Goal: Task Accomplishment & Management: Complete application form

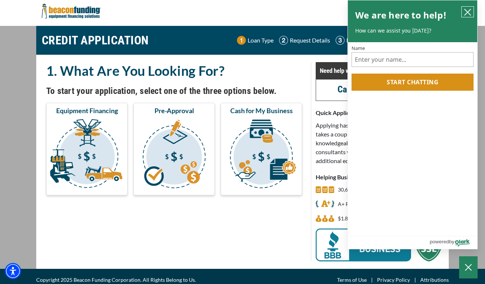
click at [468, 13] on icon "close chatbox" at bounding box center [468, 12] width 6 height 6
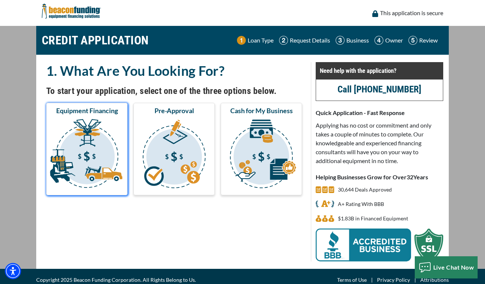
click at [91, 143] on img "submit" at bounding box center [87, 155] width 78 height 74
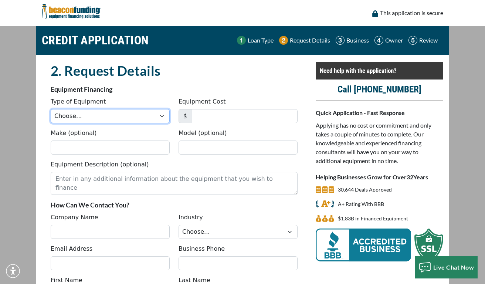
click at [51, 109] on select "Choose... Backhoe Boom/Bucket Truck Chipper Commercial Mower Crane DTG/DTF Prin…" at bounding box center [110, 116] width 119 height 14
select select "1"
click option "Embroidery" at bounding box center [0, 0] width 0 height 0
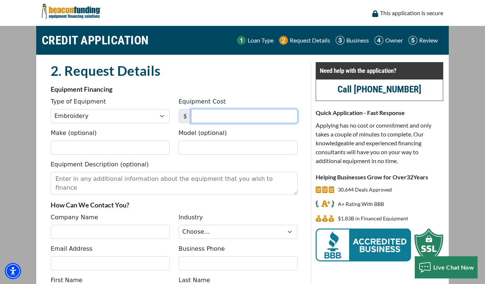
click at [210, 118] on input "Equipment Cost" at bounding box center [244, 116] width 107 height 14
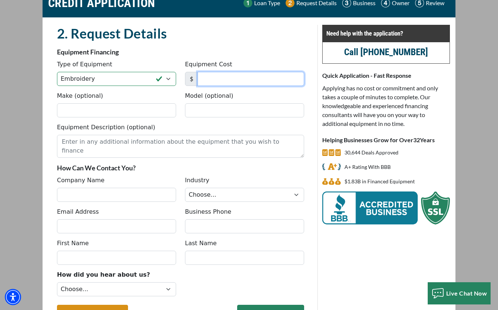
scroll to position [91, 0]
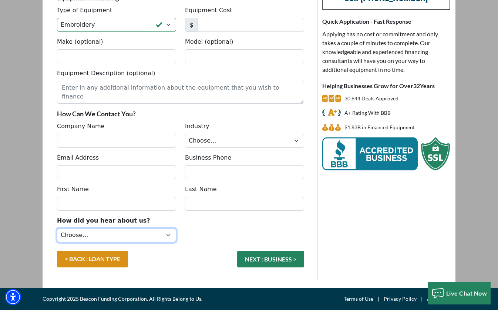
click at [57, 228] on select "Choose... Internet Search Vendor Referral Word of Mouth Client Referral Email E…" at bounding box center [116, 235] width 119 height 14
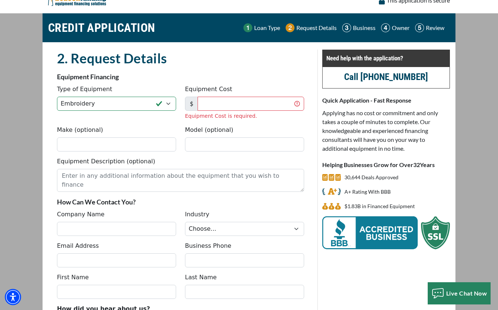
scroll to position [7, 0]
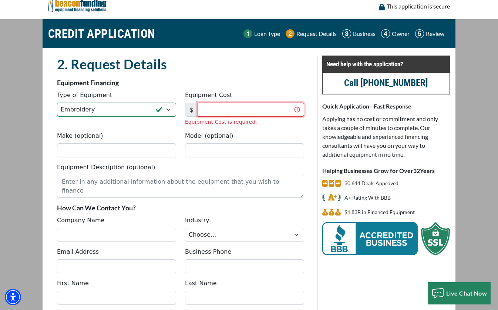
click at [229, 111] on input "Equipment Cost" at bounding box center [251, 109] width 107 height 14
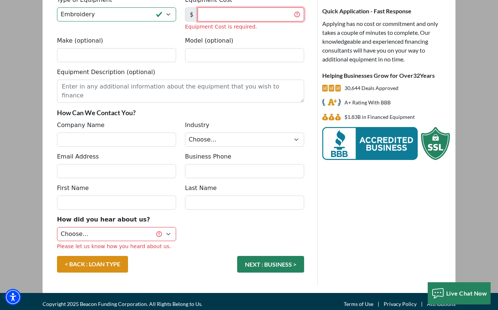
scroll to position [107, 0]
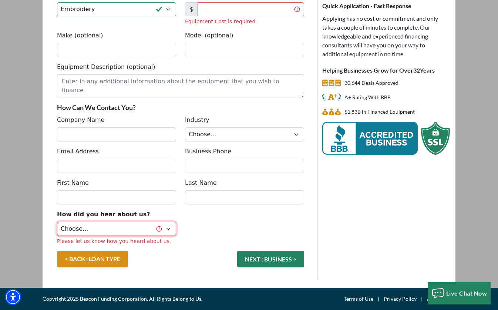
click at [57, 222] on select "Choose... Internet Search Vendor Referral Word of Mouth Client Referral Email E…" at bounding box center [116, 229] width 119 height 14
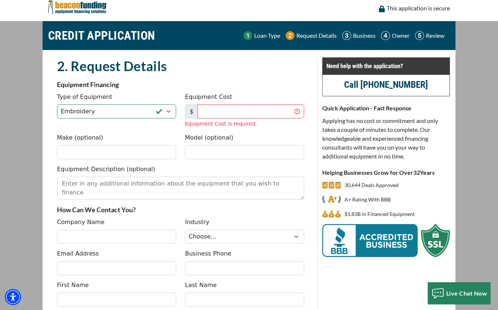
scroll to position [0, 0]
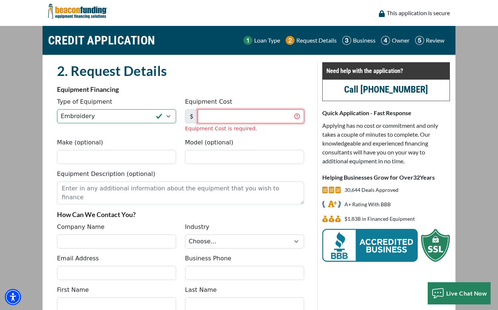
click at [217, 114] on input "Equipment Cost" at bounding box center [251, 116] width 107 height 14
type input "20,838"
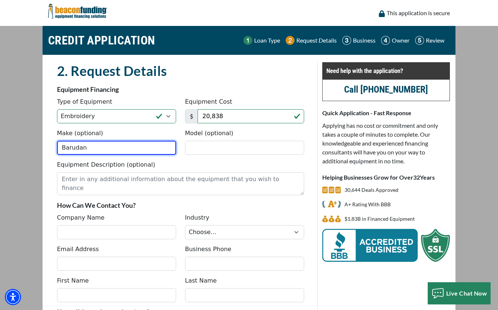
type input "Barudan"
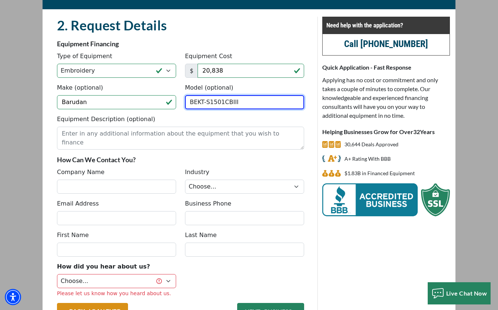
scroll to position [47, 0]
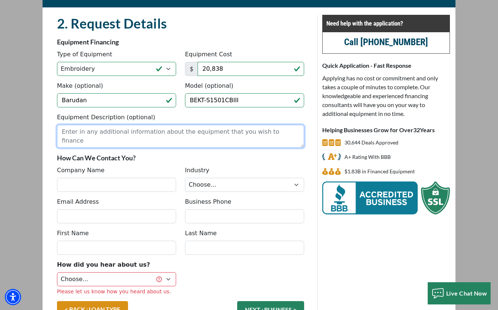
click at [107, 131] on textarea "Equipment Description (optional)" at bounding box center [180, 136] width 247 height 23
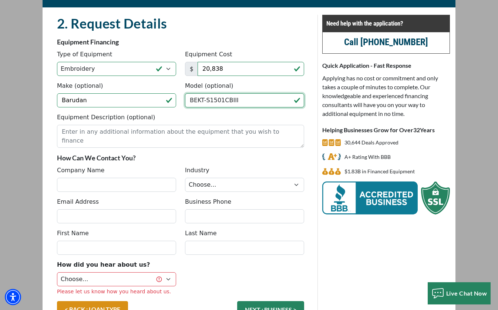
click at [272, 100] on input "BEKT-S1501CBIII" at bounding box center [244, 100] width 119 height 14
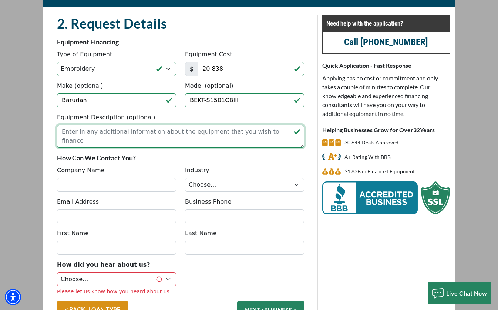
click at [186, 134] on textarea "Equipment Description (optional)" at bounding box center [180, 136] width 247 height 23
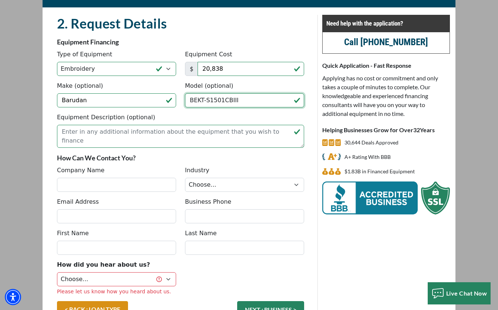
click at [262, 100] on input "BEKT-S1501CBIII" at bounding box center [244, 100] width 119 height 14
type input "BEKT-S1501CBIII"
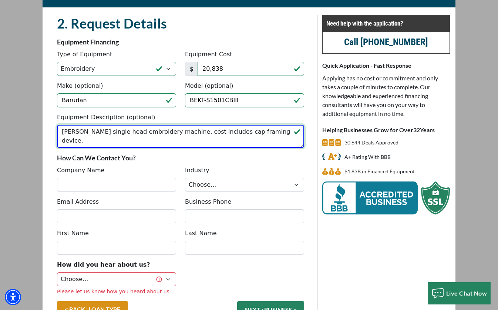
click at [216, 134] on textarea "Barudan single head embroidery machine, cost includes cap framing device," at bounding box center [180, 136] width 247 height 23
type textarea "Barudan single head embroidery machine, cost includes cart with wheels, install…"
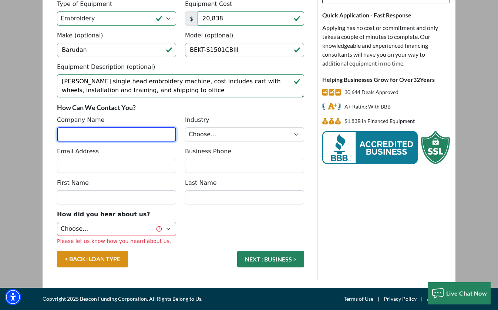
scroll to position [87, 0]
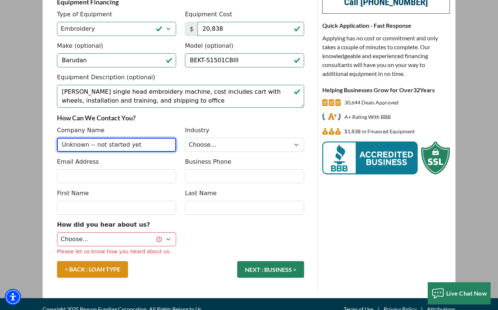
type input "Unknown -- not started yet"
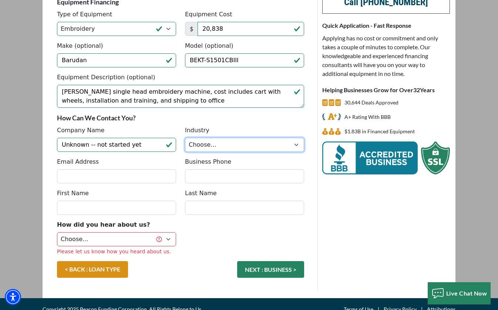
select select "3"
click option "Decorated Apparel" at bounding box center [0, 0] width 0 height 0
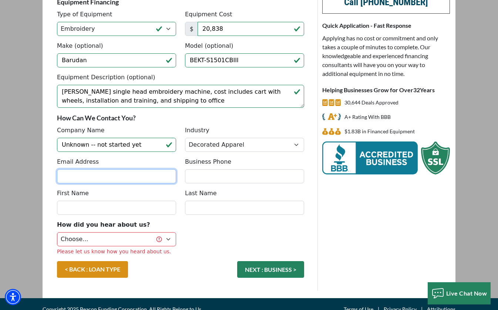
click at [102, 175] on input "Email Address" at bounding box center [116, 176] width 119 height 14
type input "scott.anderson@designdynamix.com"
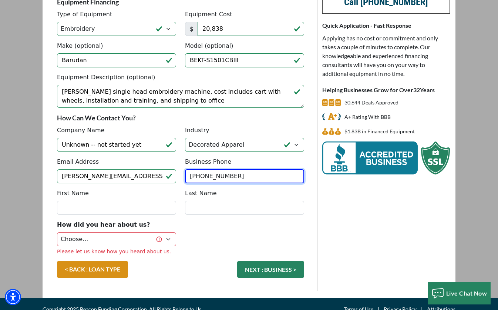
type input "(952) 893-1110"
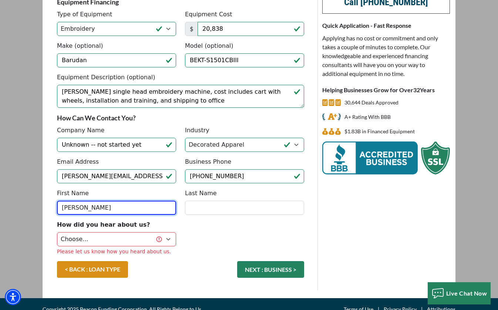
type input "scott"
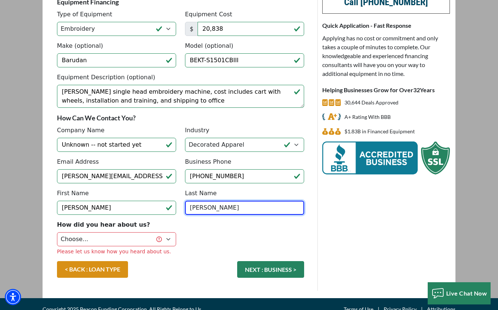
type input "anderson"
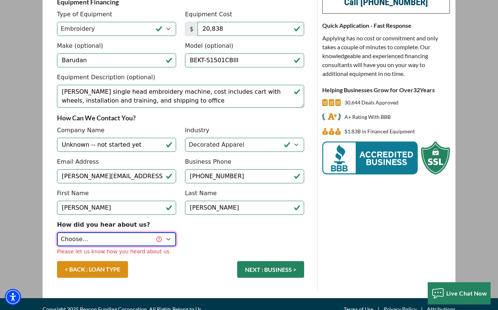
click at [57, 232] on select "Choose... Internet Search Vendor Referral Word of Mouth Client Referral Email E…" at bounding box center [116, 239] width 119 height 14
select select "19"
click option "Email" at bounding box center [0, 0] width 0 height 0
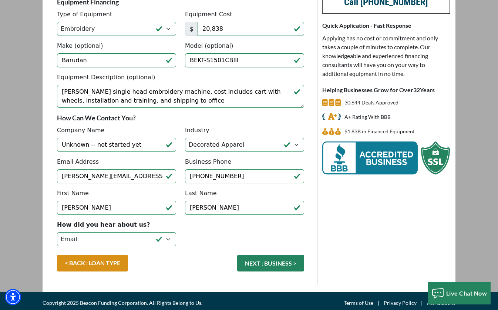
click at [267, 262] on button "NEXT : BUSINESS >" at bounding box center [270, 262] width 67 height 17
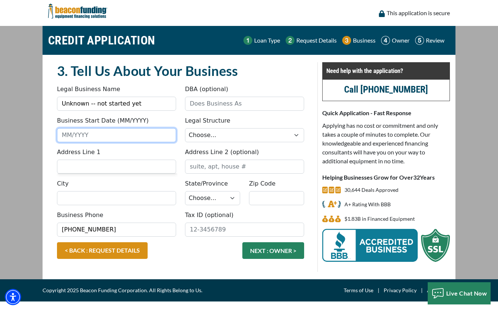
click at [125, 133] on input "Business Start Date (MM/YYYY)" at bounding box center [116, 135] width 119 height 14
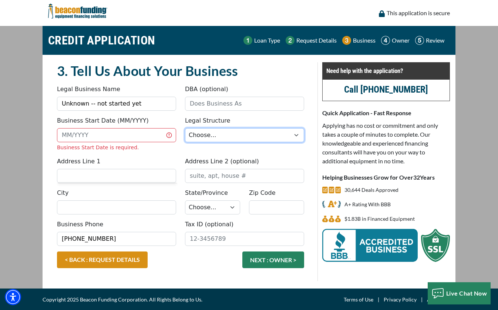
select select "1"
click option "Corporation" at bounding box center [0, 0] width 0 height 0
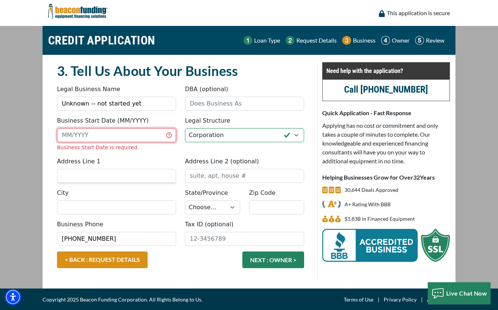
click at [111, 138] on input "Business Start Date (MM/YYYY)" at bounding box center [116, 135] width 119 height 14
click at [101, 136] on input "Business Start Date (MM/YYYY)" at bounding box center [116, 135] width 119 height 14
type input "08/2025"
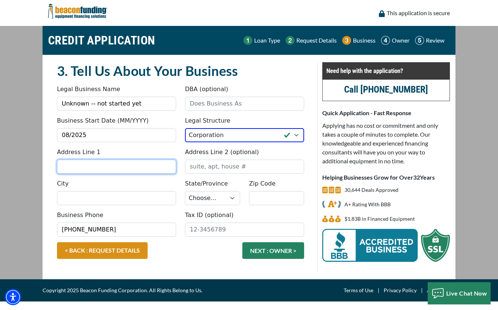
drag, startPoint x: 100, startPoint y: 163, endPoint x: 111, endPoint y: 165, distance: 10.5
click at [100, 163] on input "Address Line 1" at bounding box center [116, 166] width 119 height 14
click at [123, 165] on input "Address Line 1" at bounding box center [116, 166] width 119 height 14
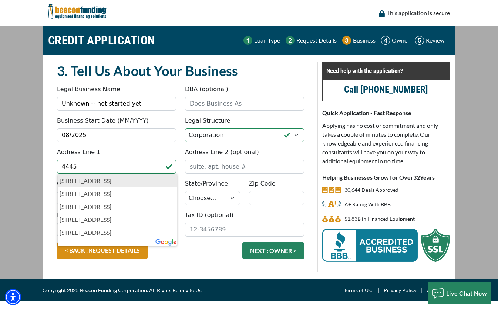
click at [151, 181] on p "[STREET_ADDRESS]" at bounding box center [117, 180] width 115 height 9
type input "[STREET_ADDRESS]"
type input "[GEOGRAPHIC_DATA]"
select select "25"
type input "55435"
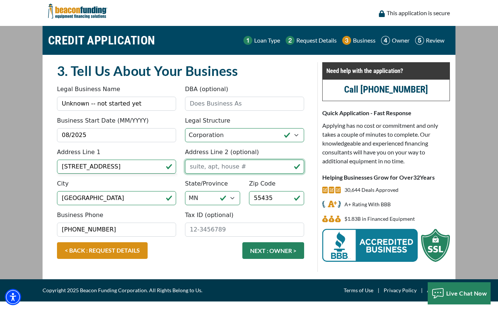
click at [210, 168] on input "Address Line 2 (optional)" at bounding box center [244, 166] width 119 height 14
type input "250"
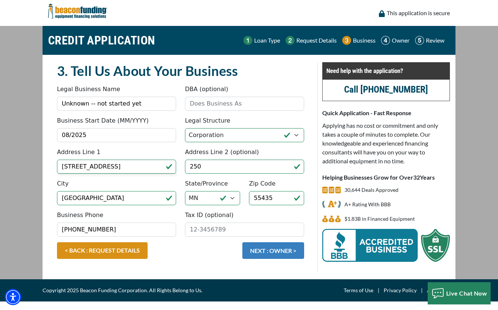
click at [266, 249] on button "NEXT : OWNER >" at bounding box center [273, 250] width 62 height 17
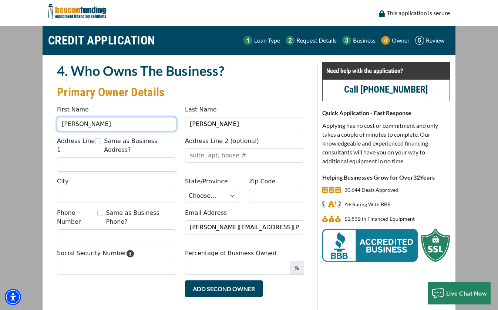
drag, startPoint x: 134, startPoint y: 123, endPoint x: 38, endPoint y: 121, distance: 95.1
click at [57, 121] on input "scott" at bounding box center [116, 124] width 119 height 14
type input "bethel"
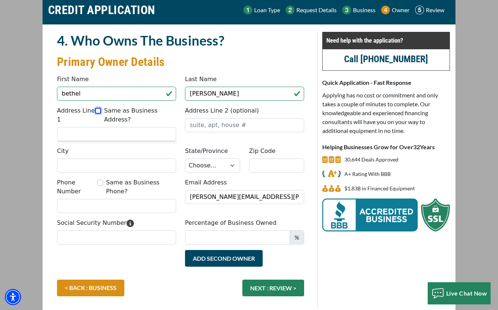
scroll to position [44, 0]
